Goal: Information Seeking & Learning: Learn about a topic

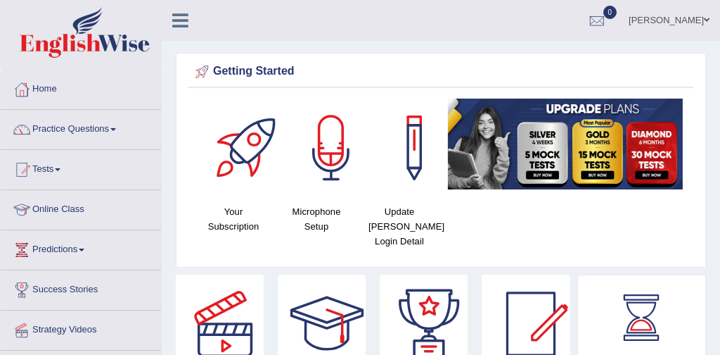
click at [91, 126] on link "Practice Questions" at bounding box center [81, 127] width 160 height 35
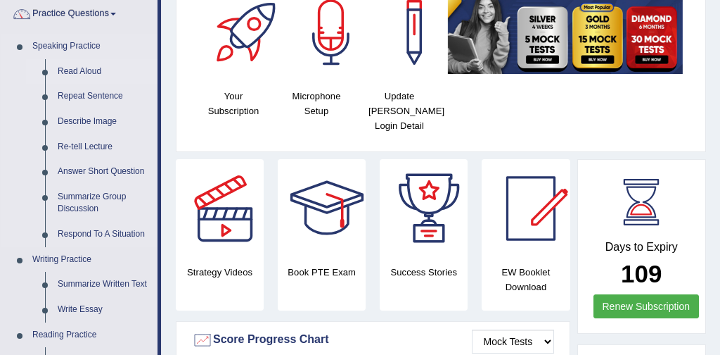
scroll to position [118, 0]
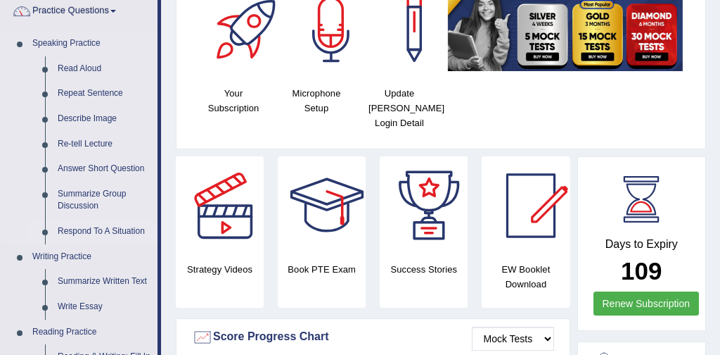
click at [106, 234] on link "Respond To A Situation" at bounding box center [104, 231] width 106 height 25
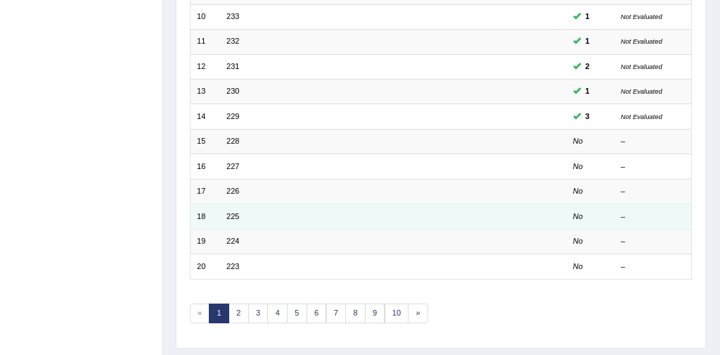
scroll to position [422, 0]
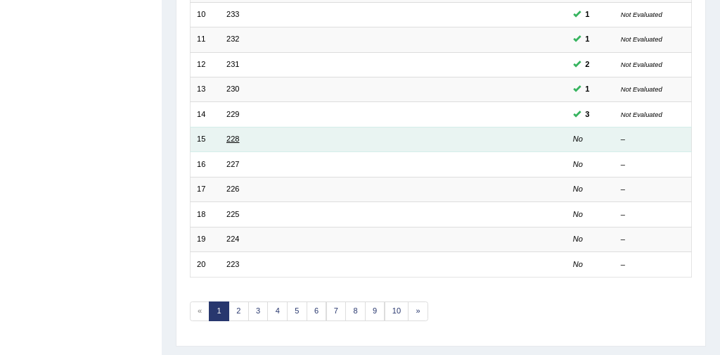
click at [239, 141] on link "228" at bounding box center [233, 138] width 13 height 8
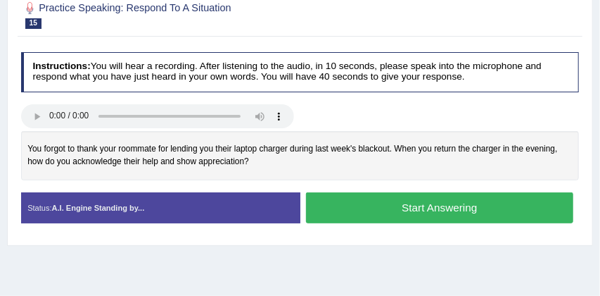
scroll to position [201, 0]
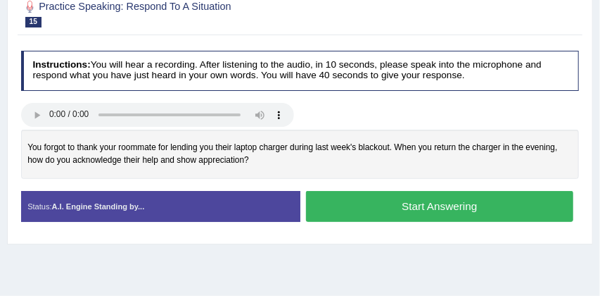
click at [460, 198] on button "Start Answering" at bounding box center [439, 206] width 267 height 30
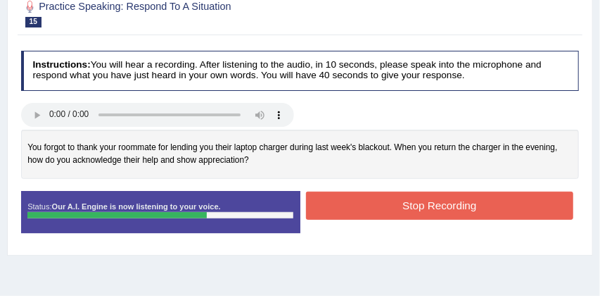
click at [406, 203] on button "Stop Recording" at bounding box center [439, 204] width 267 height 27
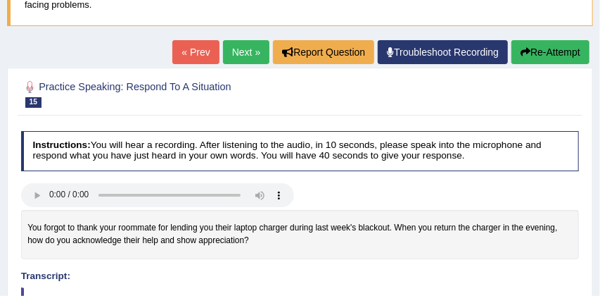
scroll to position [104, 0]
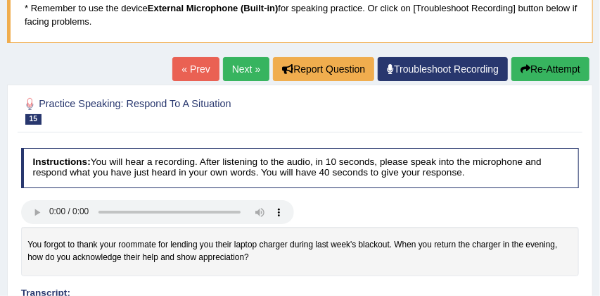
click at [538, 67] on button "Re-Attempt" at bounding box center [551, 69] width 78 height 24
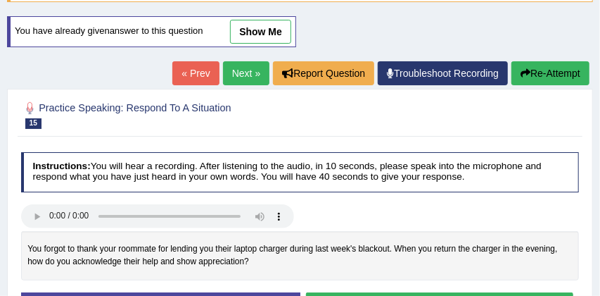
scroll to position [175, 0]
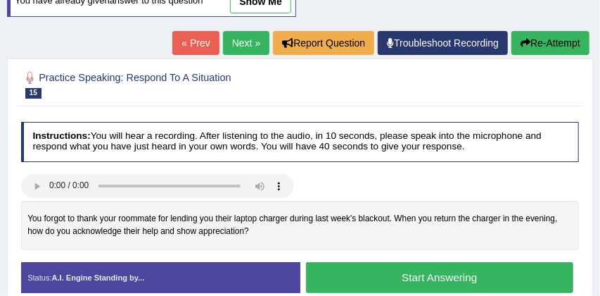
click at [445, 271] on button "Start Answering" at bounding box center [439, 277] width 267 height 30
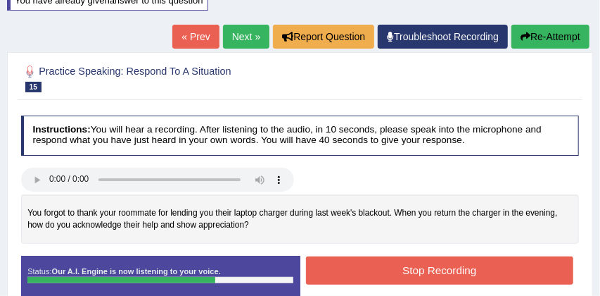
click at [452, 267] on button "Stop Recording" at bounding box center [439, 269] width 267 height 27
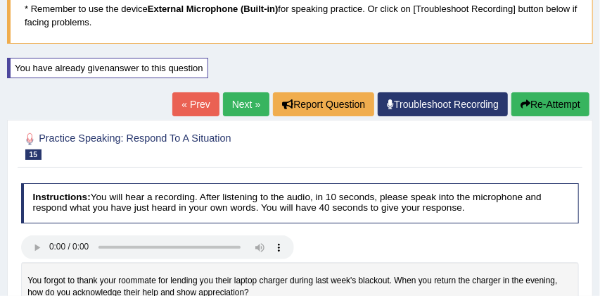
scroll to position [94, 0]
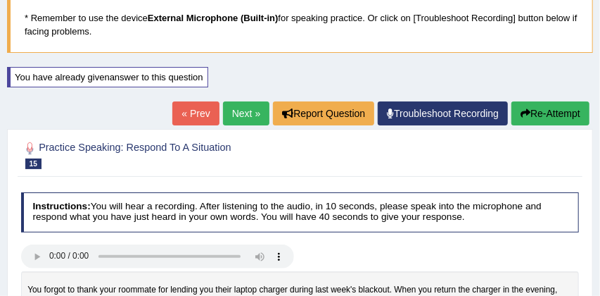
click at [241, 116] on link "Next »" at bounding box center [246, 113] width 46 height 24
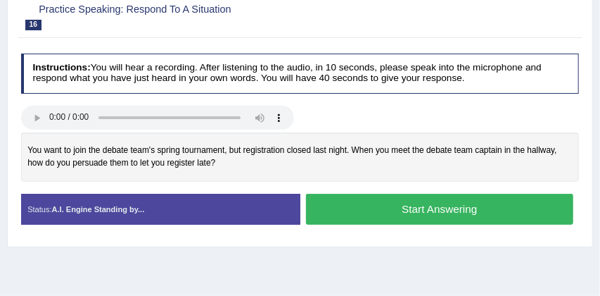
scroll to position [205, 0]
